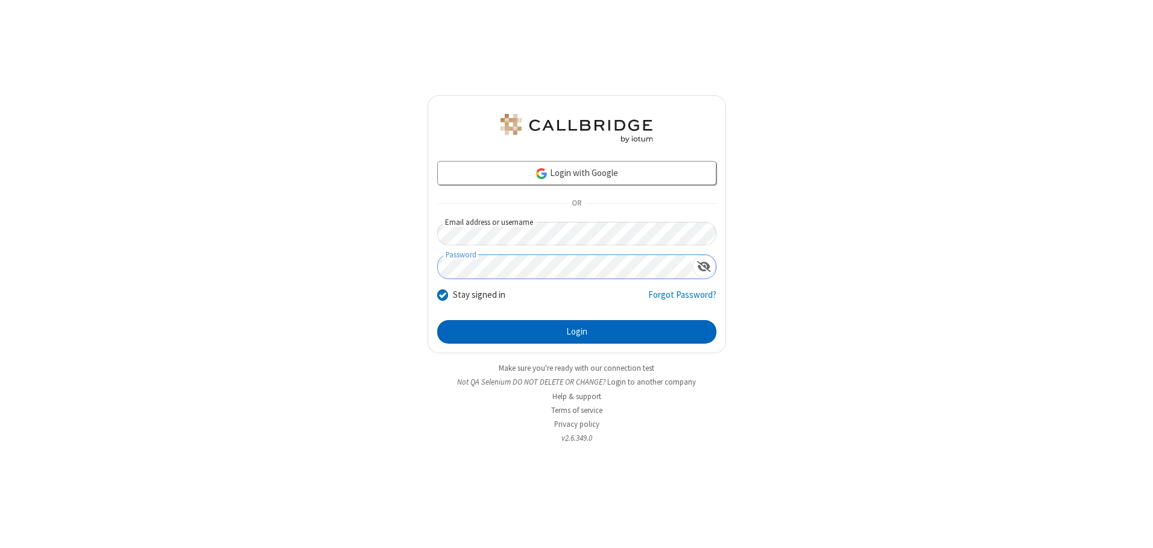
click at [576, 332] on button "Login" at bounding box center [576, 332] width 279 height 24
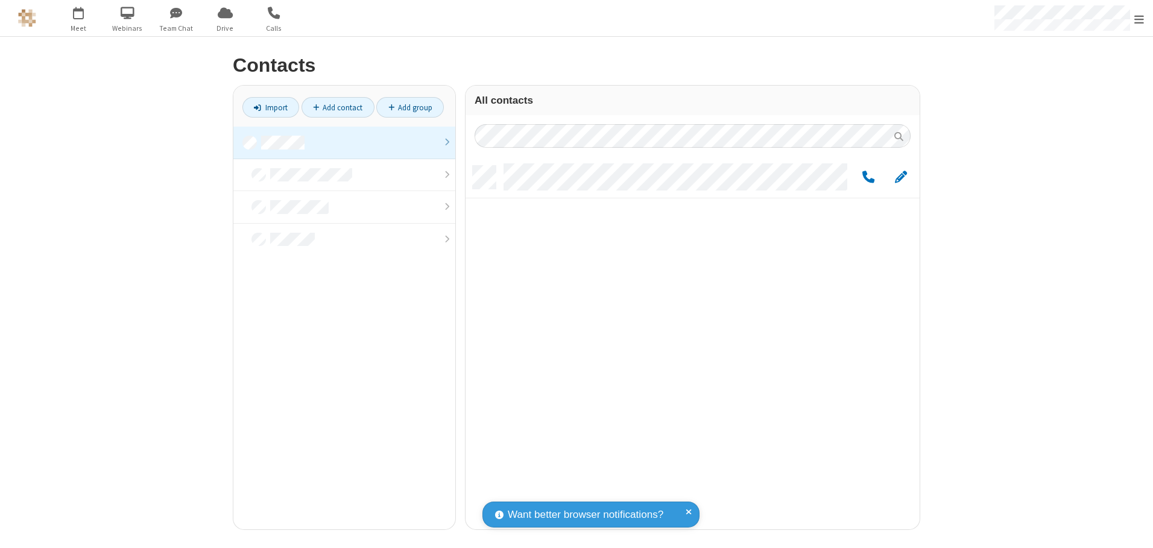
scroll to position [363, 445]
click at [344, 142] on link at bounding box center [344, 143] width 222 height 33
click at [901, 177] on span "Edit" at bounding box center [901, 177] width 12 height 15
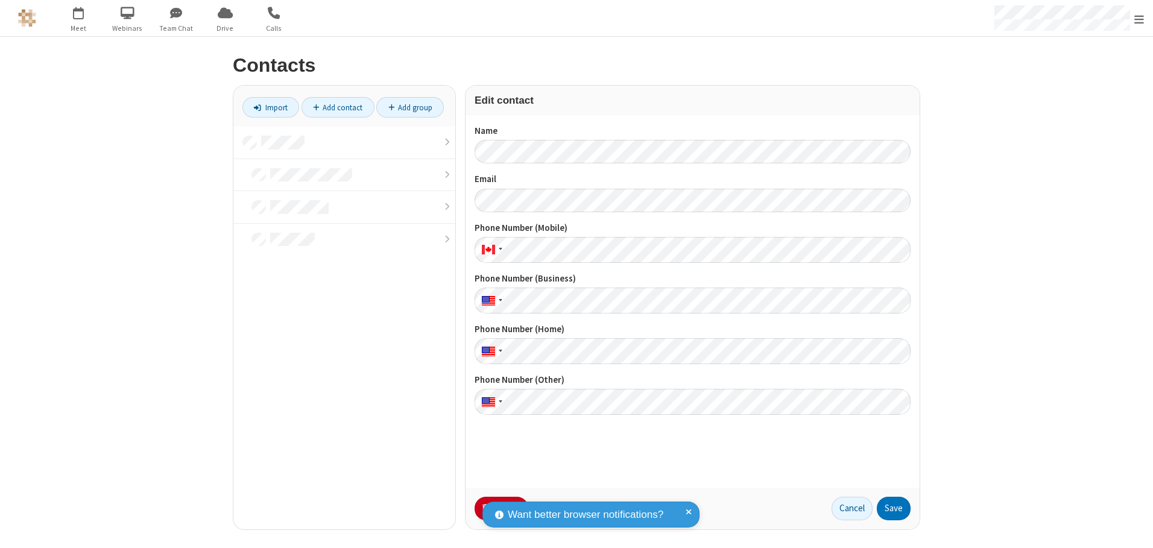
click at [0, 0] on button "No Thanks" at bounding box center [0, 0] width 0 height 0
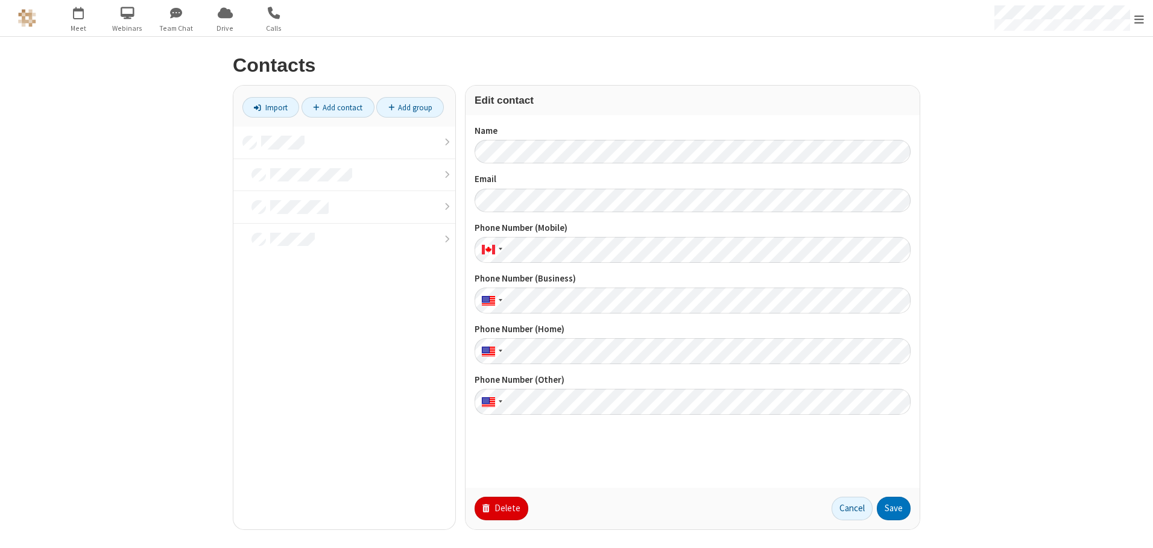
click at [500, 508] on button "Delete" at bounding box center [501, 509] width 54 height 24
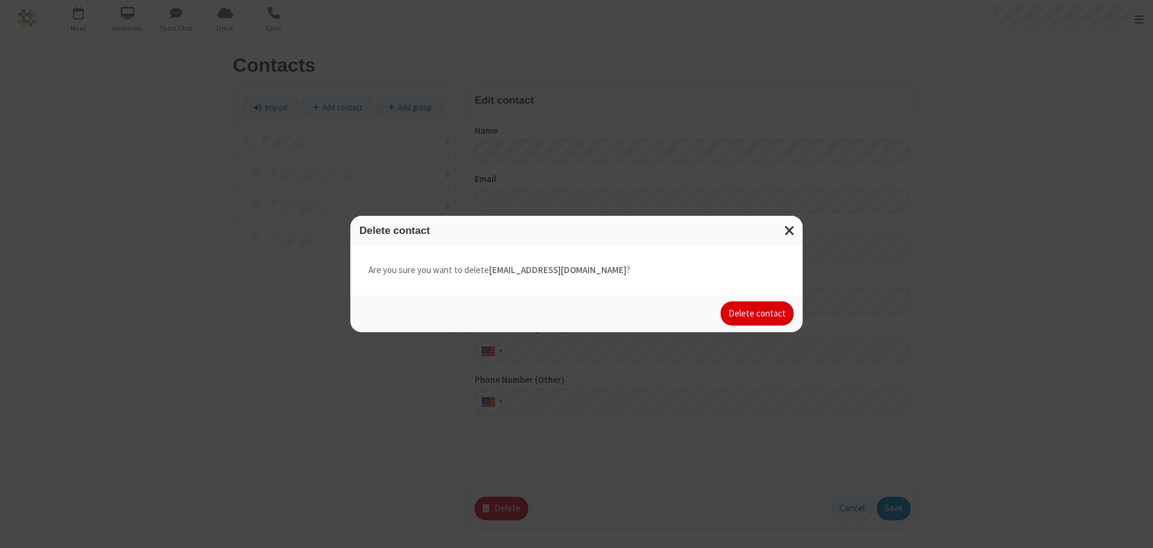
click at [758, 313] on button "Delete contact" at bounding box center [756, 313] width 73 height 24
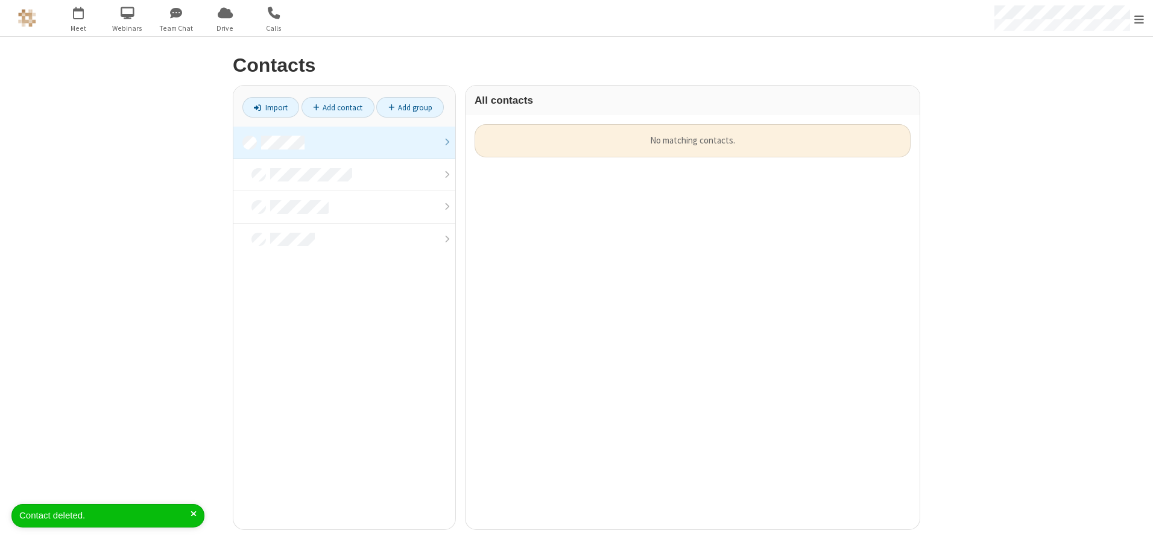
scroll to position [10, 10]
